Goal: Navigation & Orientation: Find specific page/section

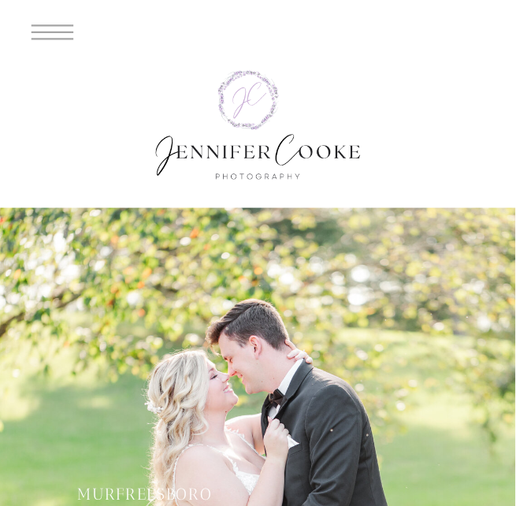
click at [55, 22] on icon at bounding box center [53, 32] width 66 height 61
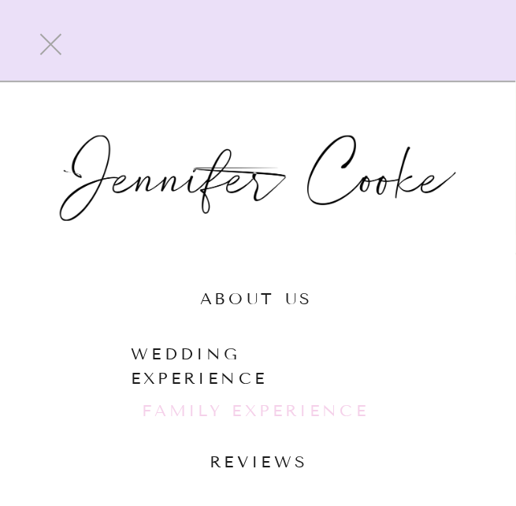
scroll to position [551, 0]
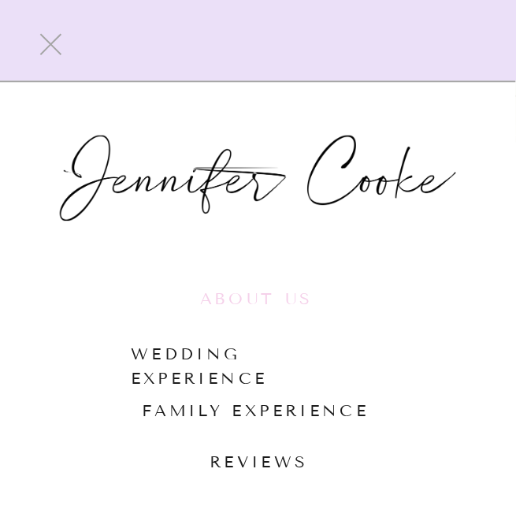
click at [246, 305] on nav "AbOUt us" at bounding box center [258, 301] width 117 height 28
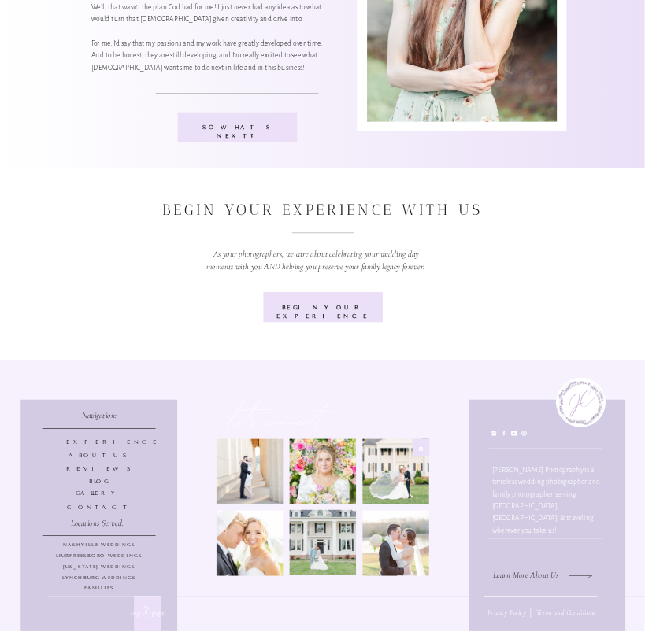
scroll to position [4013, 0]
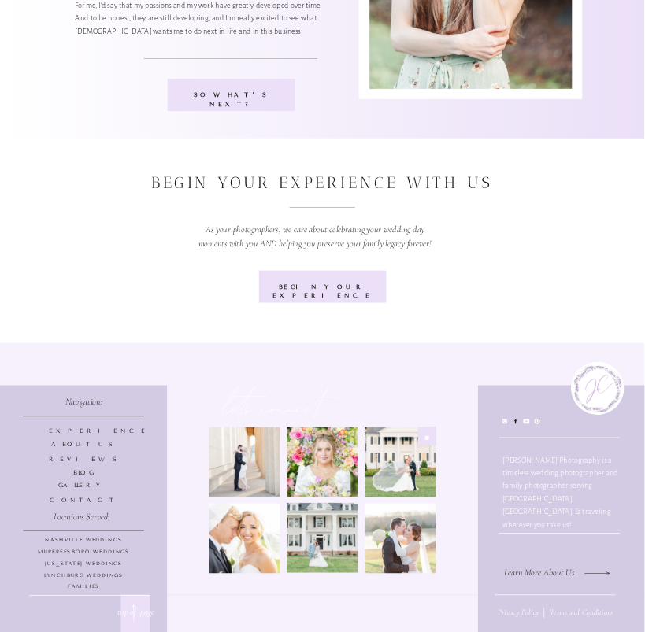
click at [515, 423] on icon at bounding box center [516, 421] width 6 height 6
click at [503, 421] on icon at bounding box center [505, 421] width 6 height 6
